Goal: Go to known website: Access a specific website the user already knows

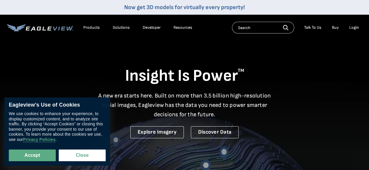
click at [355, 29] on div "Login" at bounding box center [354, 27] width 10 height 5
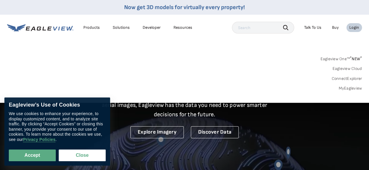
click at [354, 27] on div "Login" at bounding box center [354, 27] width 10 height 5
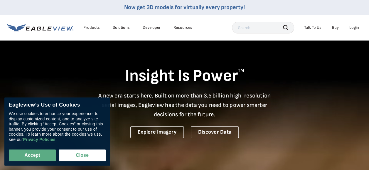
click at [354, 27] on div "Login" at bounding box center [354, 27] width 10 height 5
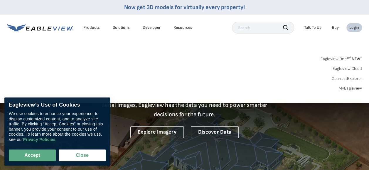
click at [352, 87] on link "MyEagleview" at bounding box center [349, 88] width 23 height 5
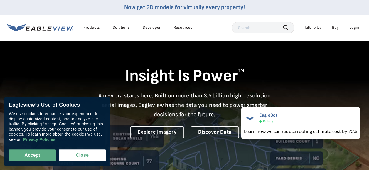
click at [352, 30] on div "Login" at bounding box center [354, 27] width 10 height 5
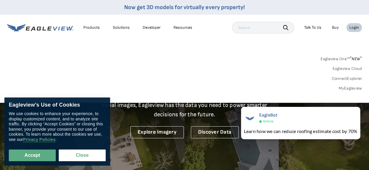
click at [353, 87] on link "MyEagleview" at bounding box center [349, 88] width 23 height 5
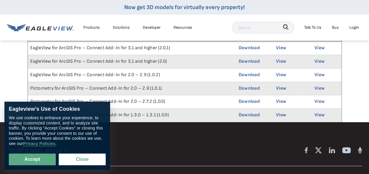
scroll to position [59, 0]
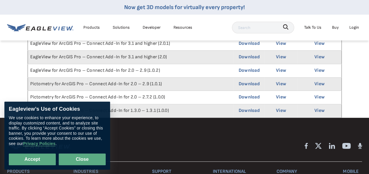
click at [74, 157] on button "Close" at bounding box center [82, 160] width 47 height 12
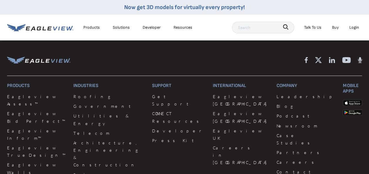
scroll to position [0, 0]
